Goal: Obtain resource: Download file/media

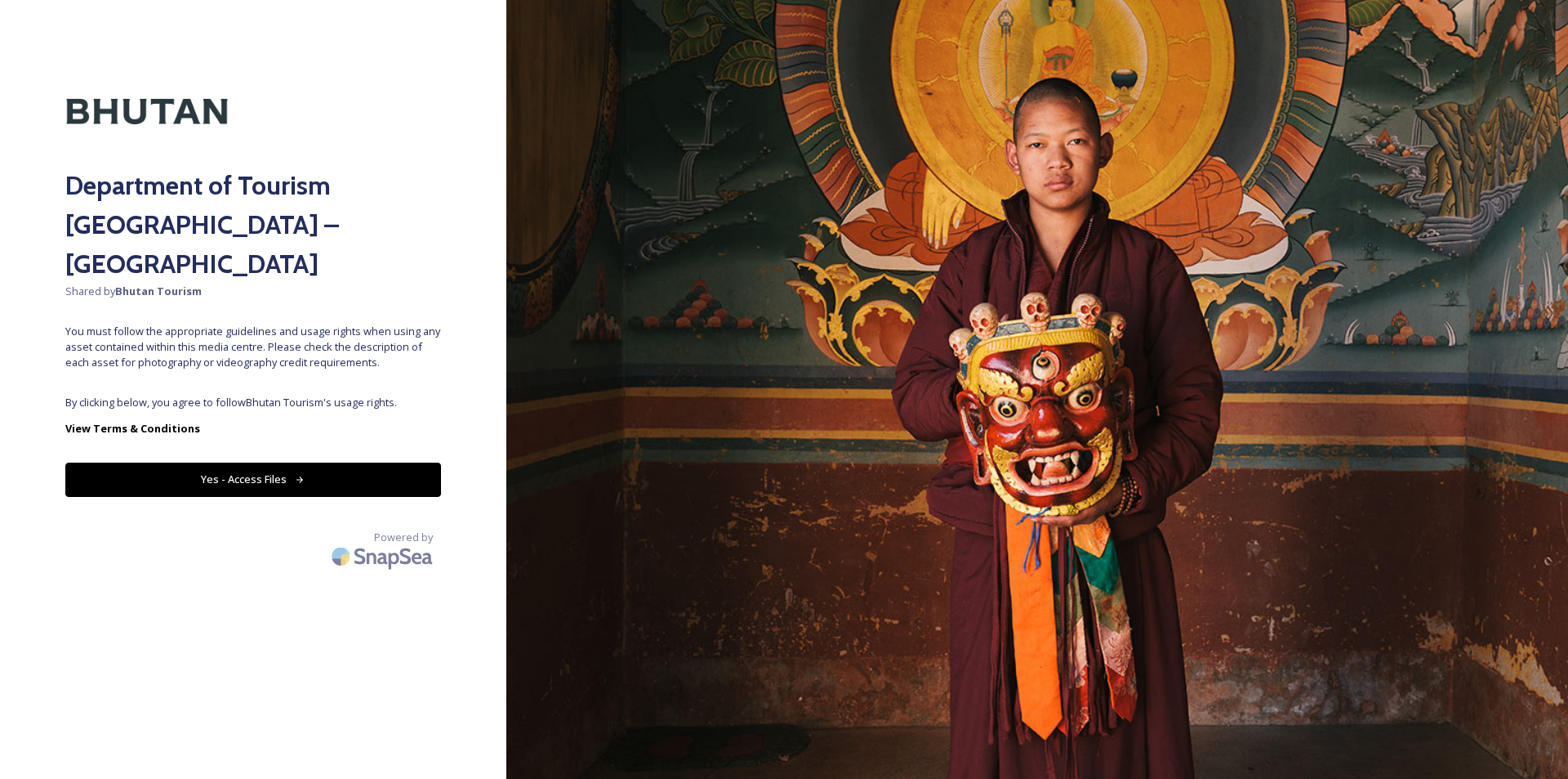
click at [233, 463] on button "Yes - Access Files" at bounding box center [253, 479] width 376 height 34
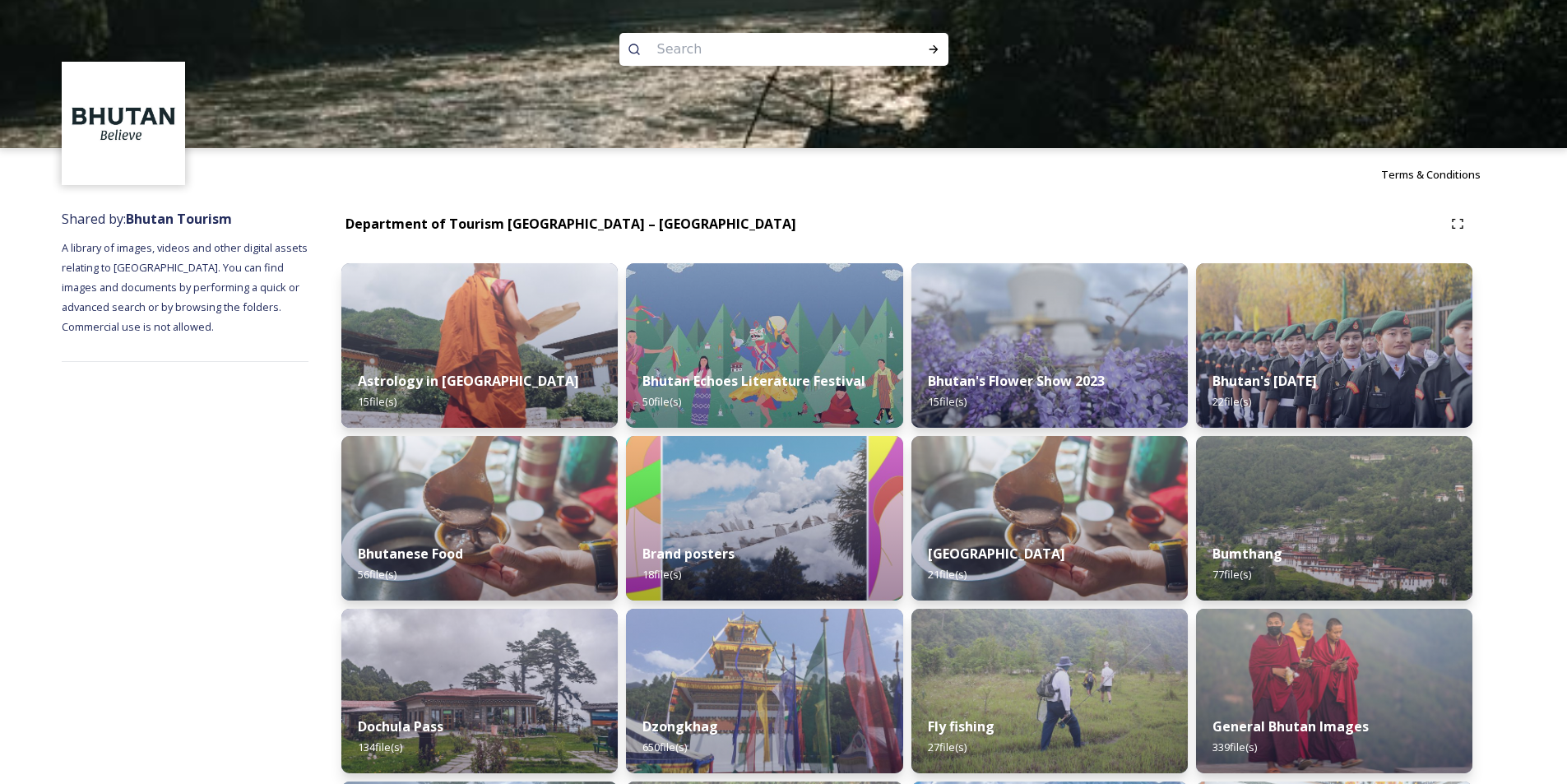
click at [706, 49] on input at bounding box center [761, 50] width 225 height 37
type input "[PERSON_NAME]"
click at [937, 45] on icon at bounding box center [934, 49] width 13 height 13
click at [927, 44] on icon at bounding box center [934, 49] width 13 height 13
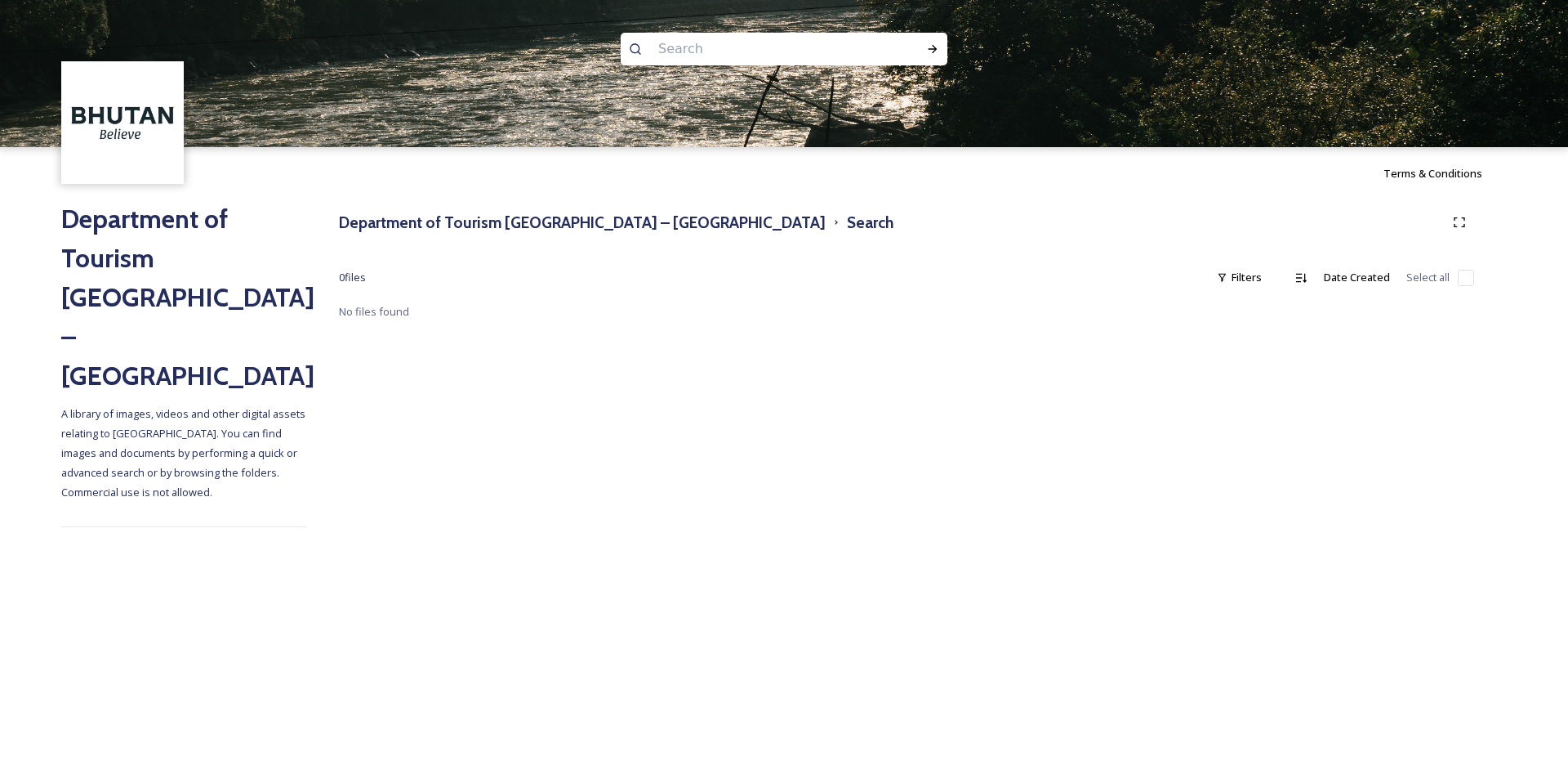
click at [698, 47] on input at bounding box center [761, 50] width 224 height 36
click at [685, 56] on input at bounding box center [761, 50] width 224 height 36
type input "kila"
click at [935, 50] on icon at bounding box center [933, 49] width 9 height 8
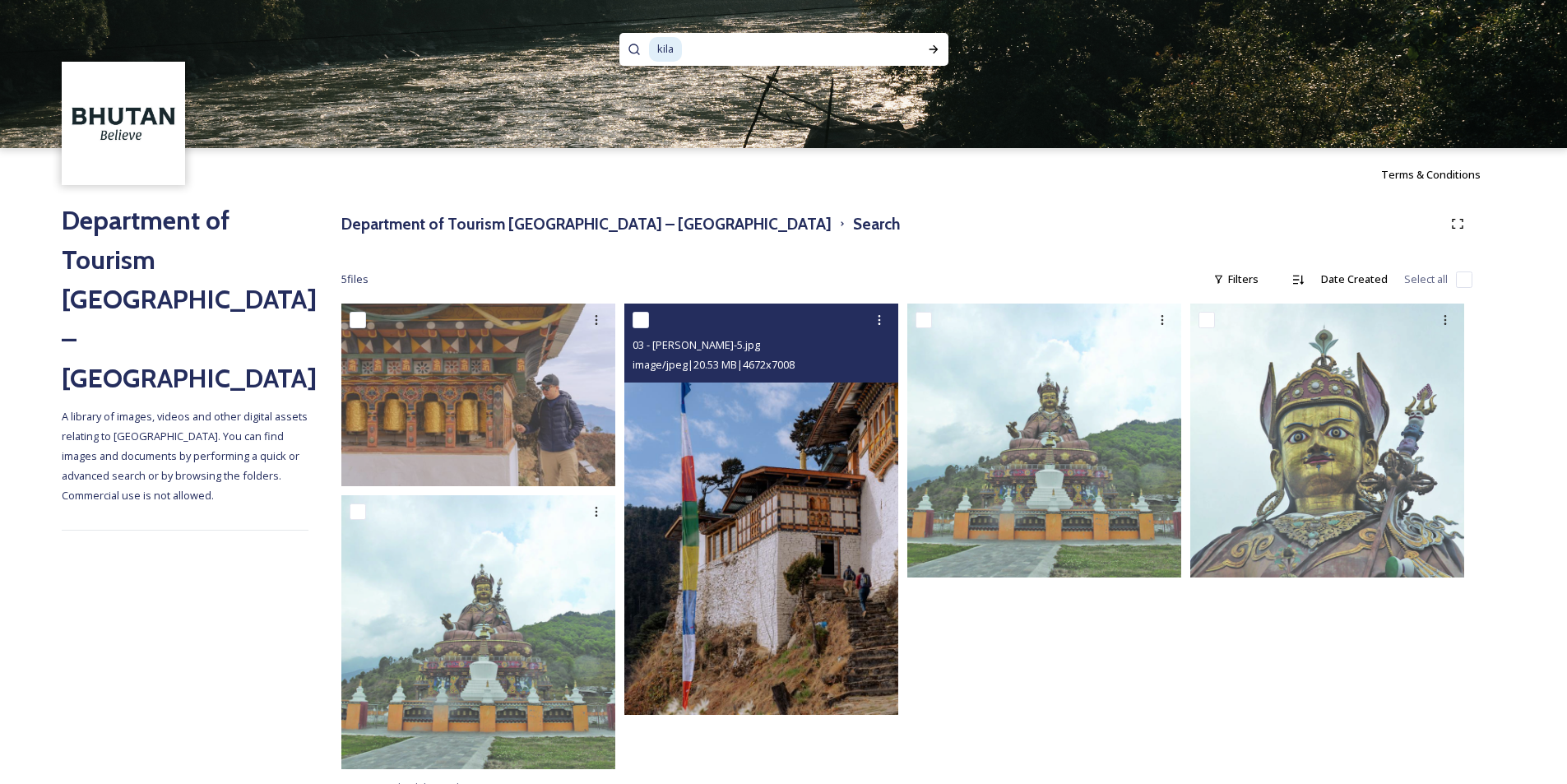
click at [725, 512] on img at bounding box center [761, 509] width 274 height 412
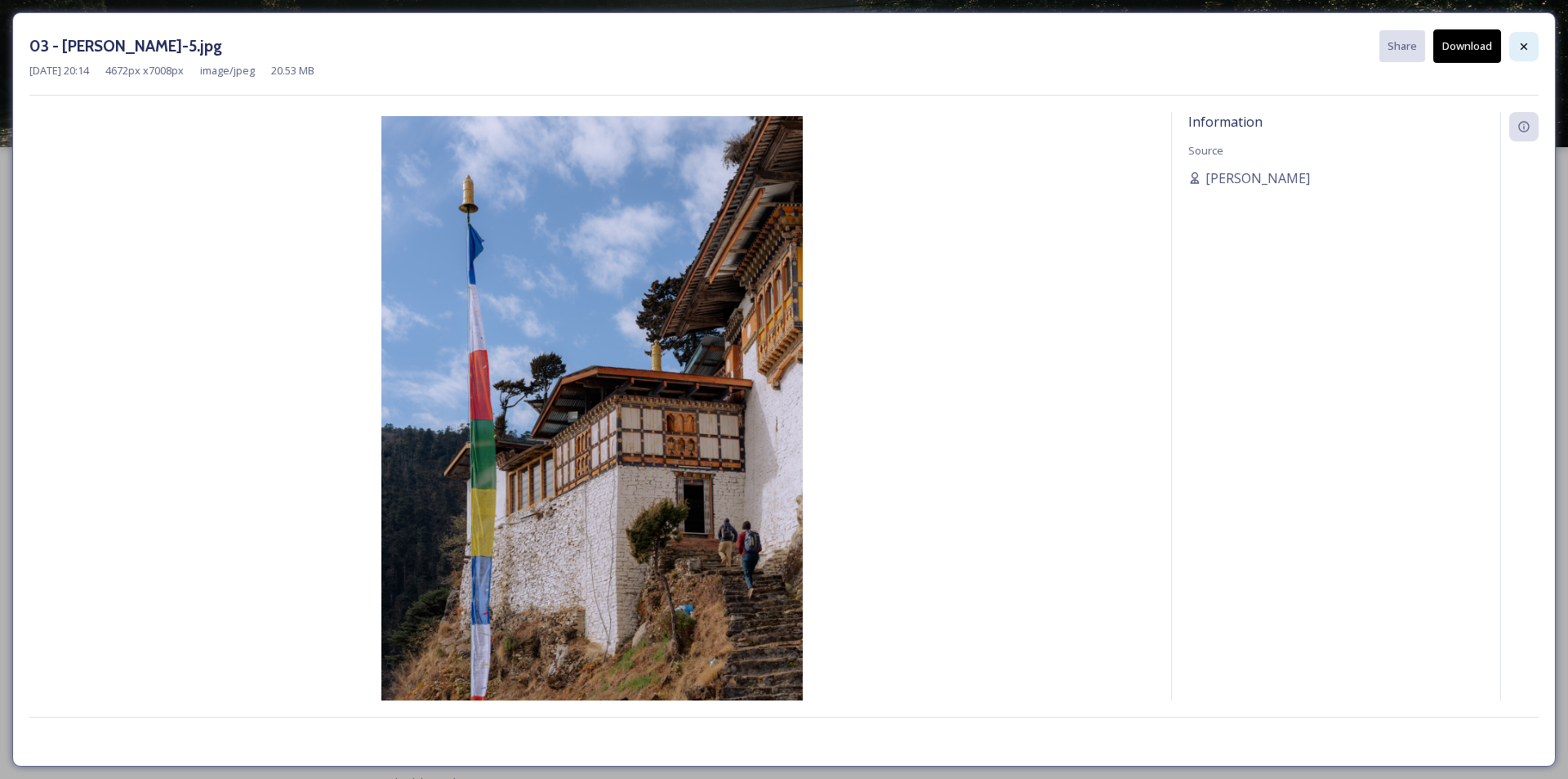
click at [1525, 46] on icon at bounding box center [1524, 45] width 7 height 7
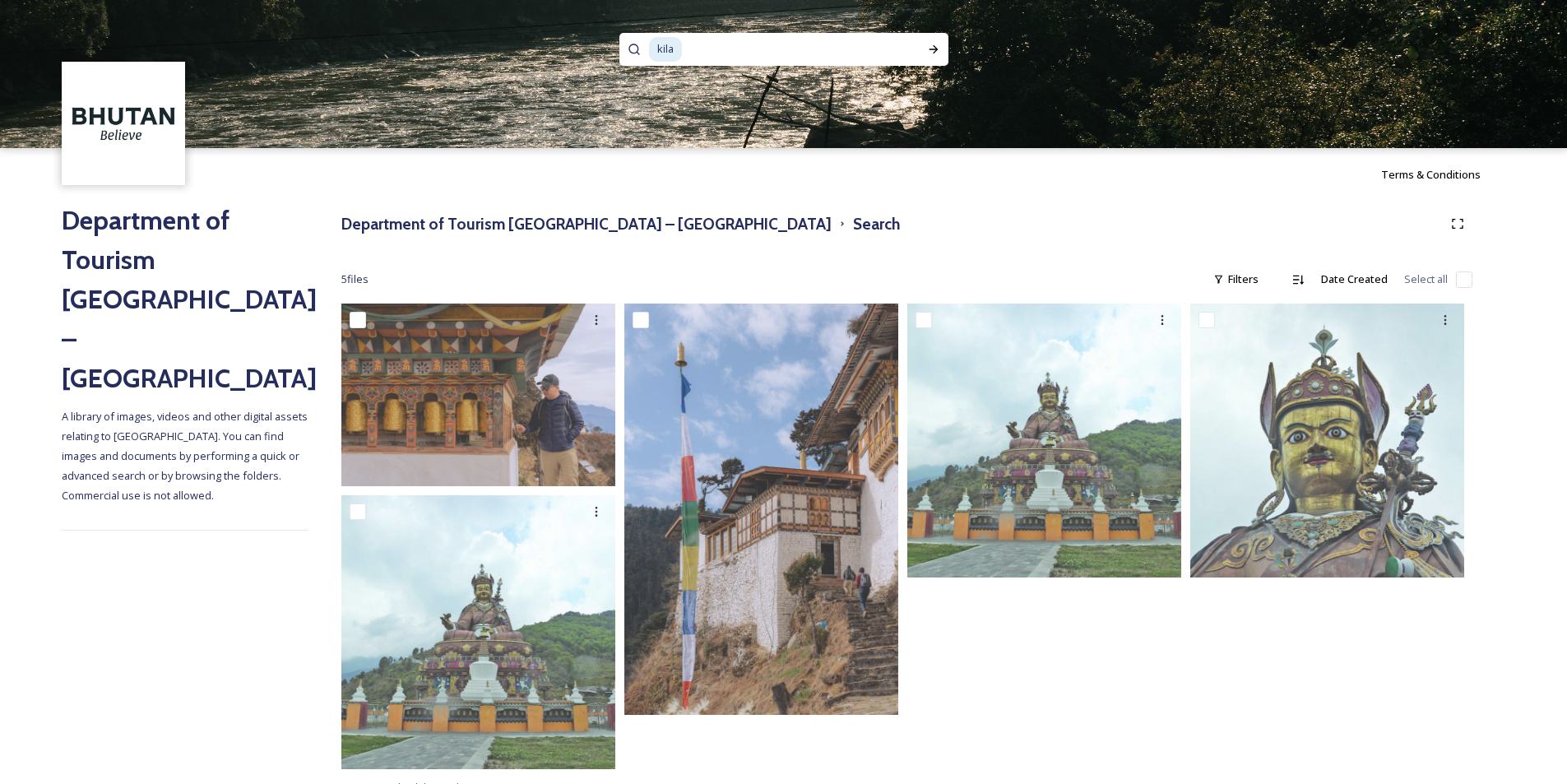
click at [721, 52] on input at bounding box center [788, 50] width 208 height 37
type input "k"
type input "Suspension bridge"
click at [936, 47] on icon at bounding box center [934, 49] width 13 height 13
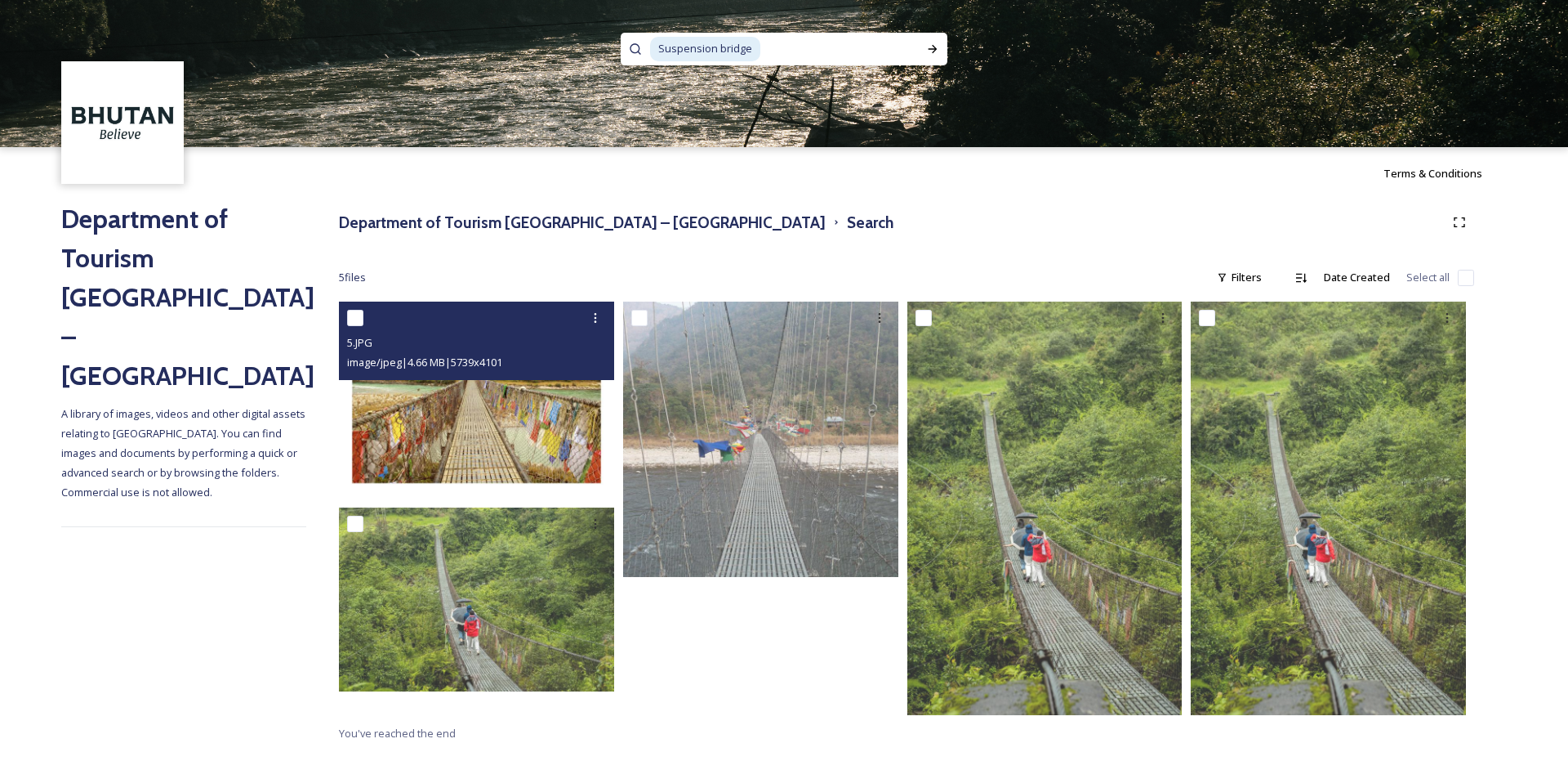
click at [469, 425] on img at bounding box center [476, 400] width 275 height 197
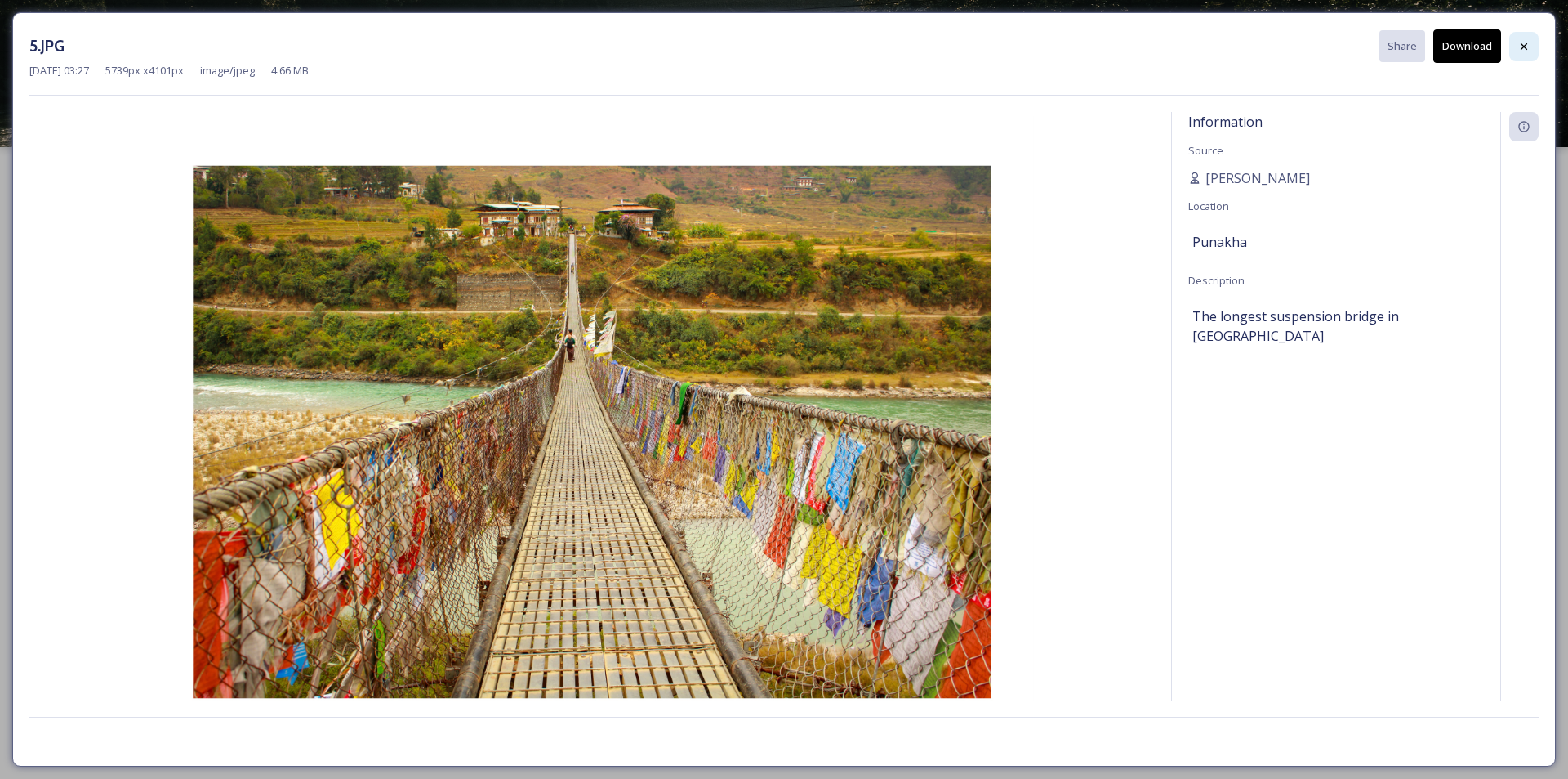
click at [1524, 48] on icon at bounding box center [1524, 46] width 13 height 13
